Goal: Task Accomplishment & Management: Use online tool/utility

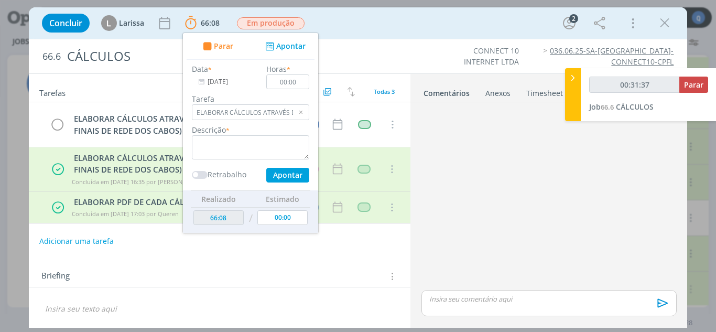
scroll to position [314, 0]
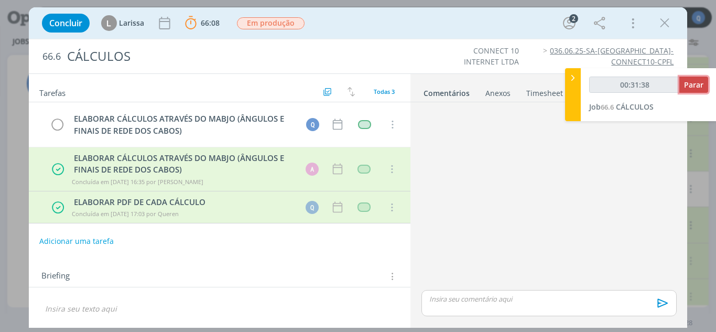
click at [698, 85] on span "Parar" at bounding box center [693, 85] width 19 height 10
type input "00:32:00"
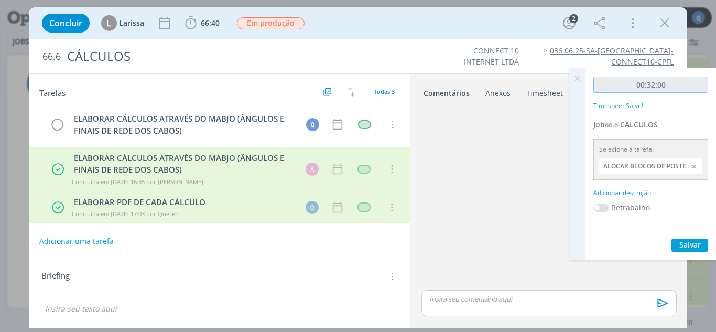
click at [700, 87] on input "00:32:00" at bounding box center [650, 84] width 115 height 16
click at [697, 163] on div at bounding box center [694, 166] width 16 height 16
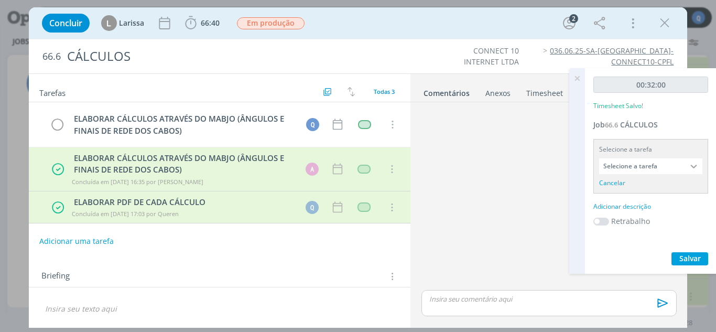
click at [669, 170] on input "Selecione a tarefa" at bounding box center [650, 166] width 103 height 16
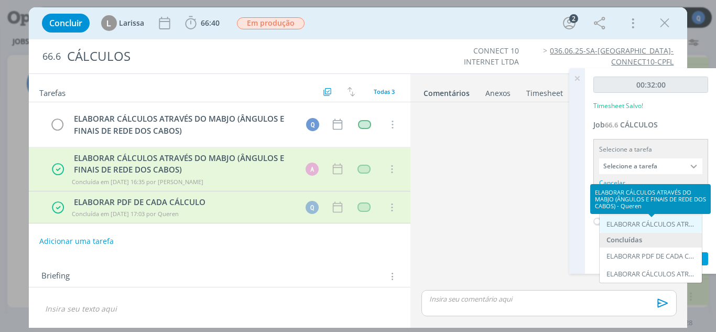
click at [652, 222] on div "ELABORAR CÁLCULOS ATRAVÉS DO MABJO (ÂNGULOS E FINAIS DE REDE DOS CABOS) - Queren" at bounding box center [651, 224] width 91 height 8
type input "ELABORAR CÁLCULOS ATRAVÉS DO MABJO (ÂNGULOS E FINAIS DE REDE DOS CABOS)"
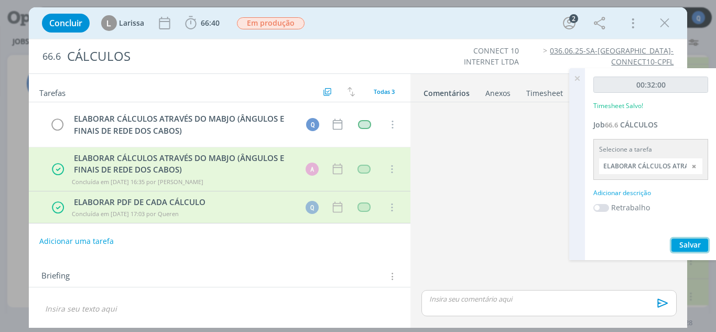
click at [681, 242] on span "Salvar" at bounding box center [689, 244] width 21 height 10
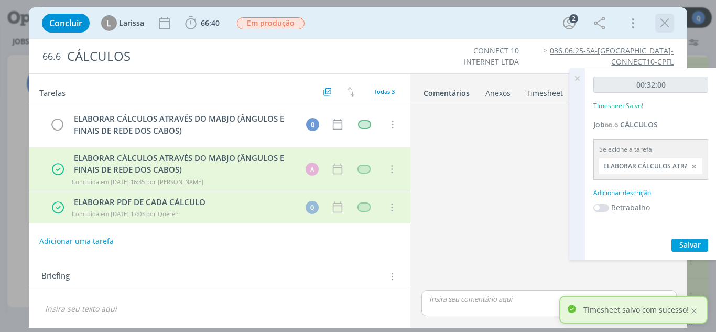
click at [666, 18] on icon "dialog" at bounding box center [664, 23] width 16 height 16
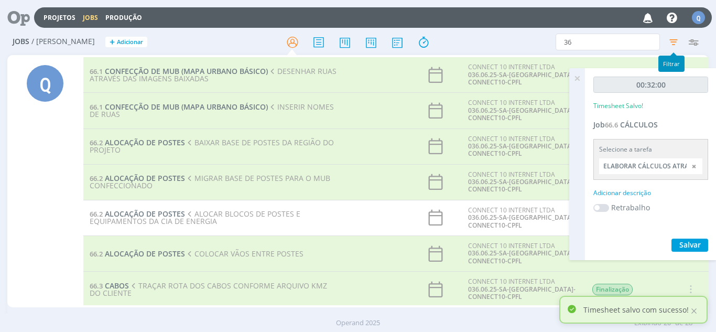
click at [671, 41] on icon "button" at bounding box center [673, 41] width 19 height 19
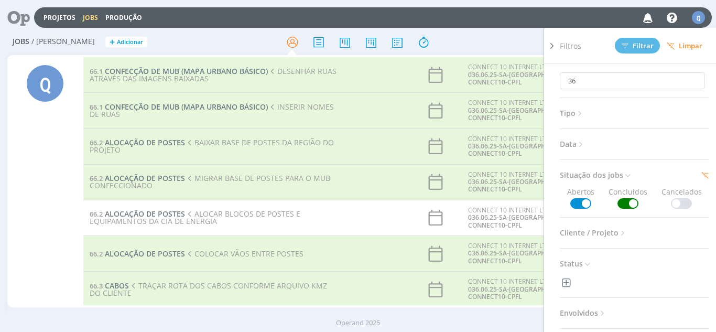
click at [628, 203] on span at bounding box center [627, 203] width 21 height 10
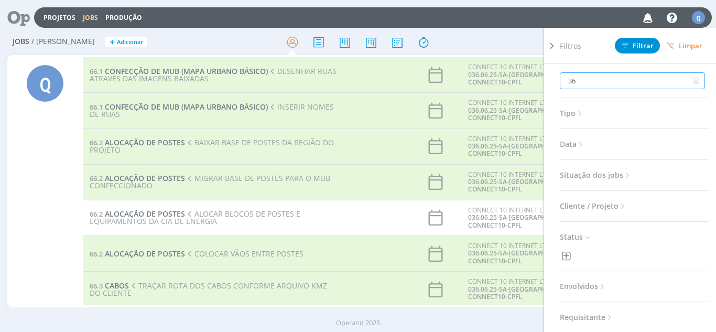
drag, startPoint x: 539, startPoint y: 87, endPoint x: 515, endPoint y: 87, distance: 23.6
click at [521, 87] on div "Jobs / [PERSON_NAME] + Adicionar 36 Filtros Filtrar Limpar 36 Tipo Jobs e Taref…" at bounding box center [358, 183] width 716 height 308
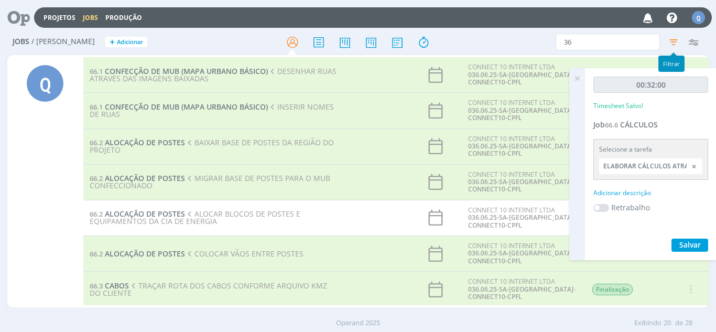
click at [674, 41] on icon "button" at bounding box center [673, 41] width 19 height 19
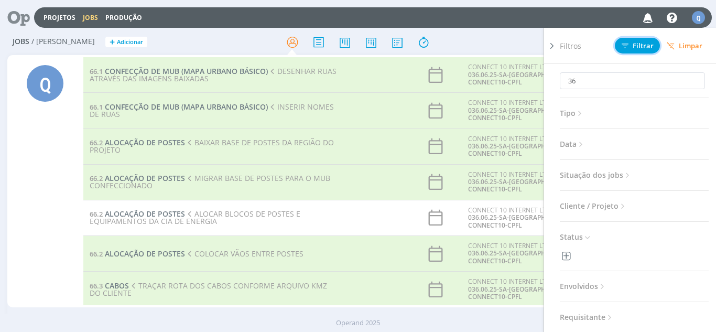
click at [634, 48] on span "Filtrar" at bounding box center [637, 45] width 32 height 7
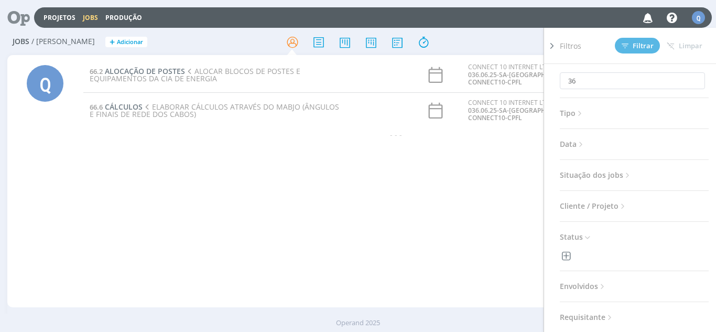
click at [554, 42] on icon at bounding box center [551, 45] width 10 height 11
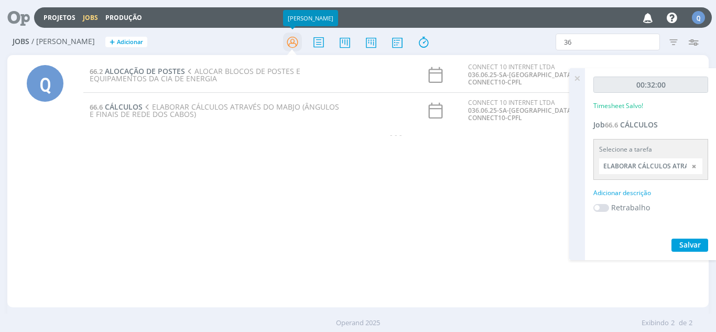
click at [289, 46] on icon at bounding box center [292, 42] width 19 height 20
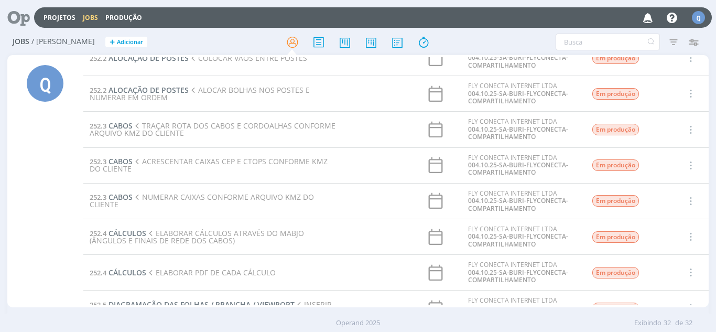
scroll to position [742, 0]
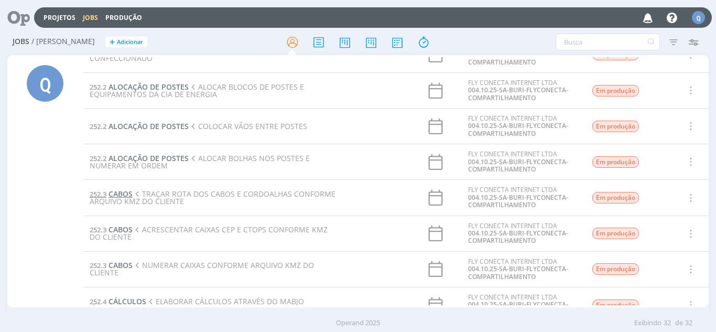
click at [119, 192] on span "CABOS" at bounding box center [120, 194] width 24 height 10
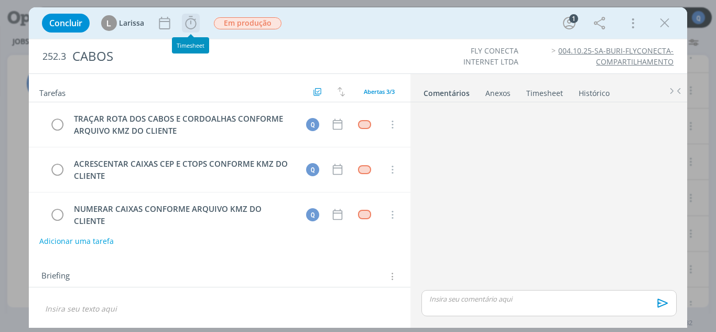
click at [185, 21] on icon "dialog" at bounding box center [191, 23] width 16 height 16
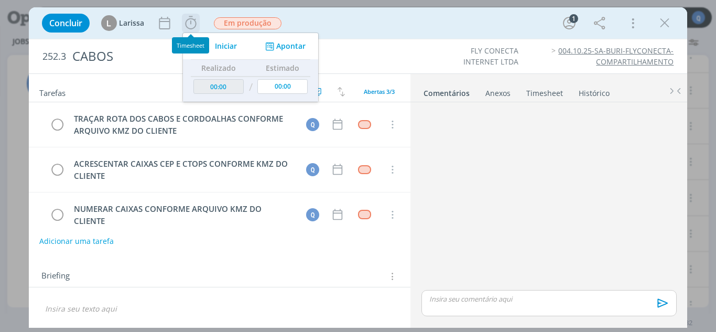
click at [223, 45] on span "Iniciar" at bounding box center [226, 45] width 22 height 7
click at [288, 45] on button "Apontar" at bounding box center [283, 46] width 43 height 11
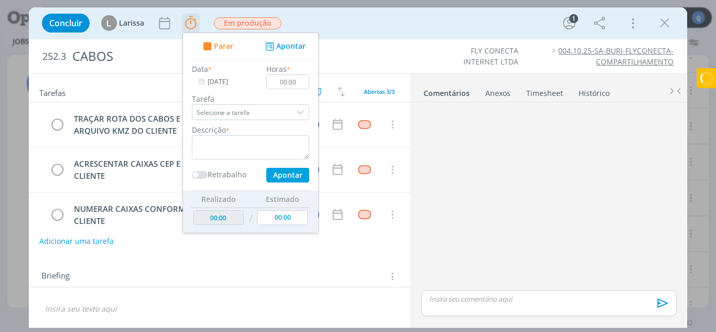
click at [293, 118] on div "dialog" at bounding box center [301, 112] width 16 height 16
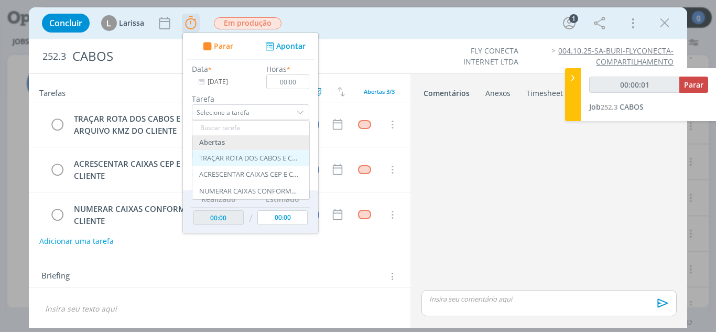
type input "00:00:02"
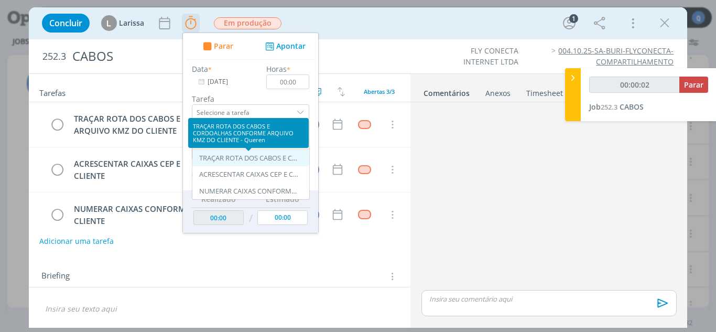
click at [276, 158] on div "TRAÇAR ROTA DOS CABOS E CORDOALHAS CONFORME ARQUIVO KMZ DO CLIENTE - Queren" at bounding box center [249, 158] width 100 height 8
type input "TRAÇAR ROTA DOS CABOS E CORDOALHAS CONFORME ARQUIVO KMZ DO CLIENTE"
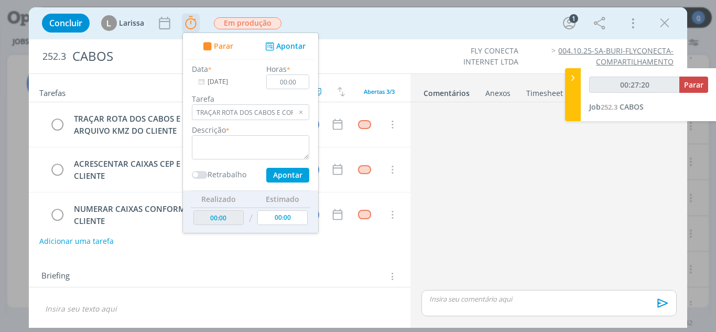
type input "00:28:20"
